Goal: Information Seeking & Learning: Learn about a topic

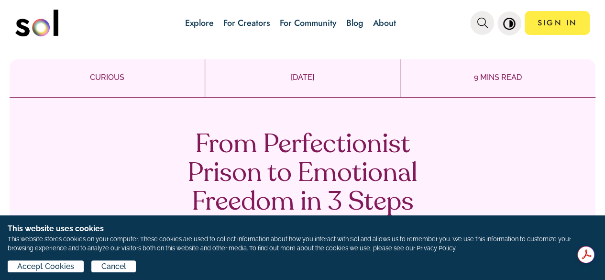
scroll to position [8, 0]
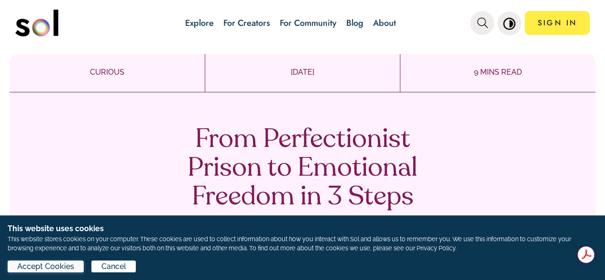
click at [57, 264] on span "Accept Cookies" at bounding box center [45, 266] width 57 height 11
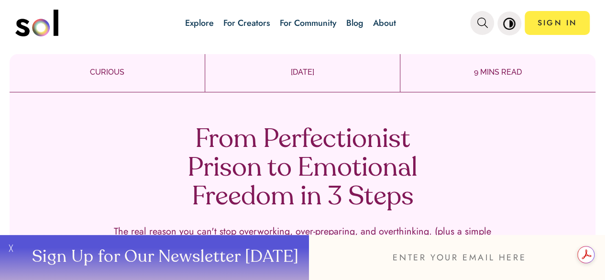
click at [9, 246] on button "╳" at bounding box center [9, 257] width 19 height 45
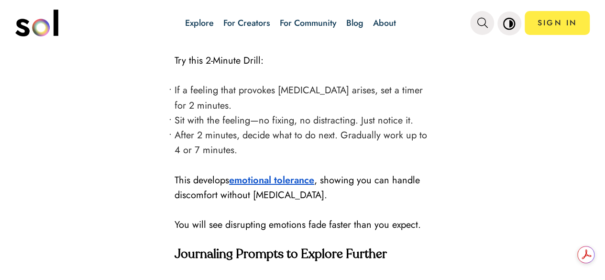
scroll to position [1518, 0]
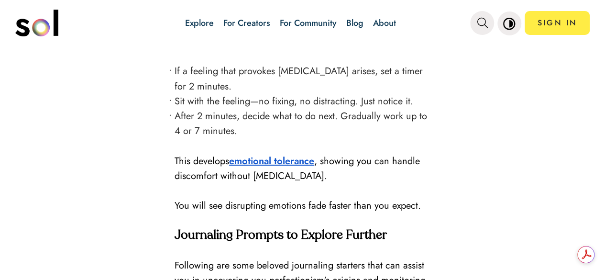
click at [143, 175] on div "Table of Contents Part 2: Breaking Free: Practical Steps to Overcome Perfection…" at bounding box center [87, 85] width 155 height 2482
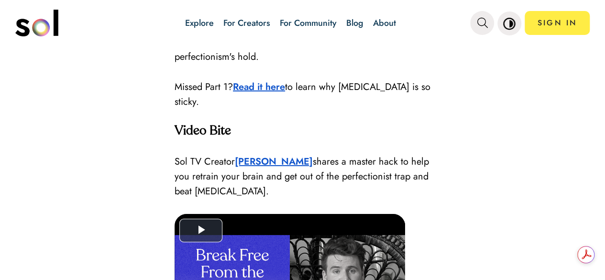
scroll to position [2334, 0]
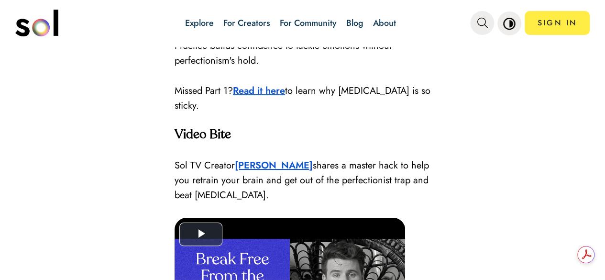
click at [278, 98] on strong "Read it here" at bounding box center [259, 91] width 52 height 14
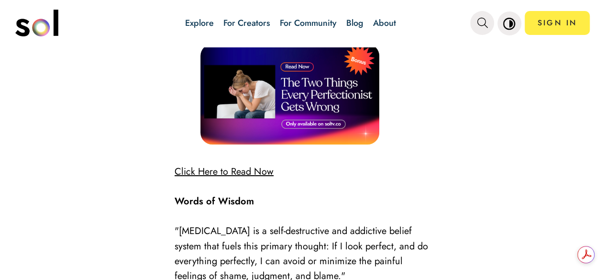
scroll to position [2123, 0]
